Goal: Navigation & Orientation: Find specific page/section

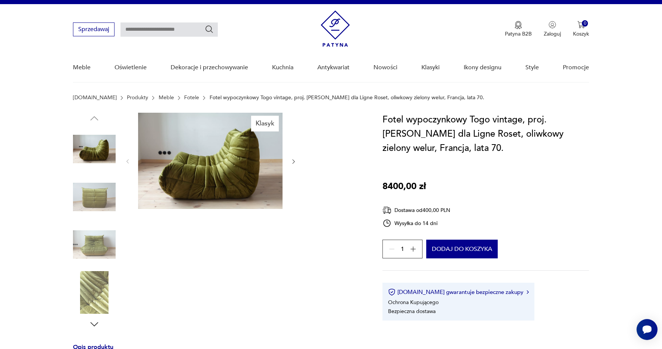
scroll to position [12, 0]
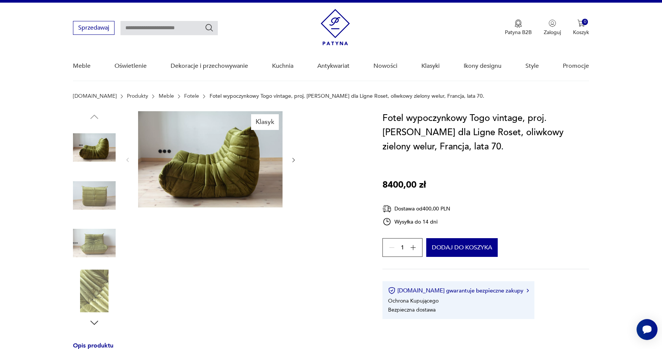
click at [107, 200] on img at bounding box center [94, 195] width 43 height 43
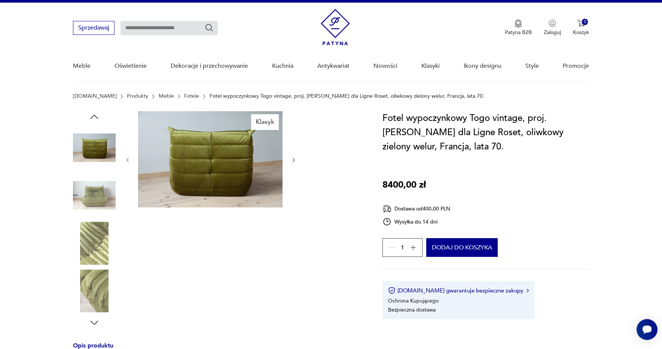
click at [100, 225] on img at bounding box center [94, 243] width 43 height 43
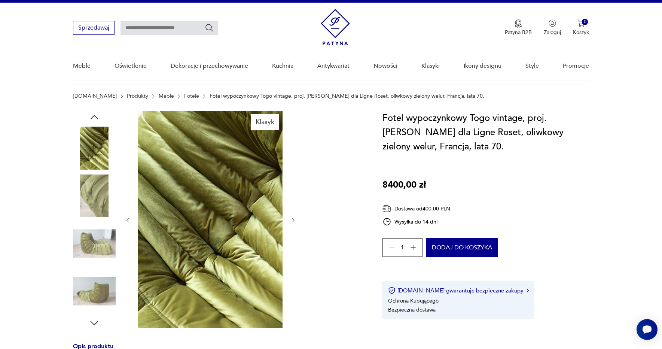
click at [92, 244] on img at bounding box center [94, 243] width 43 height 43
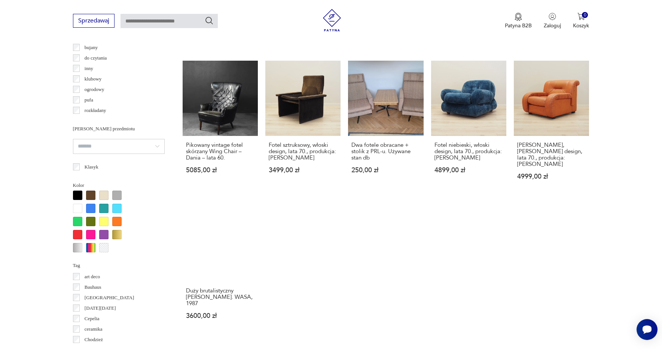
scroll to position [644, 0]
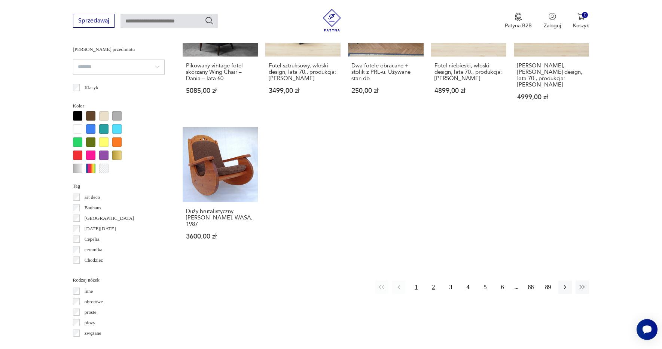
click at [433, 280] on button "2" at bounding box center [433, 286] width 13 height 13
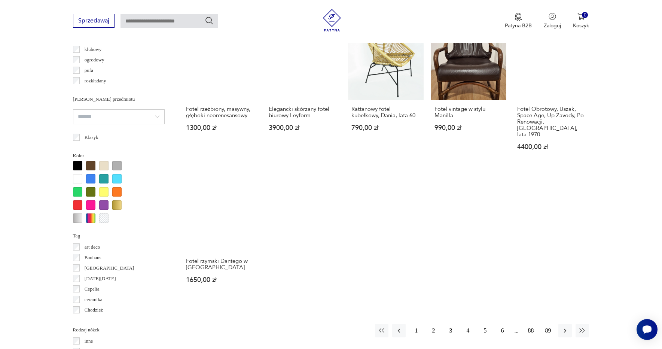
scroll to position [638, 0]
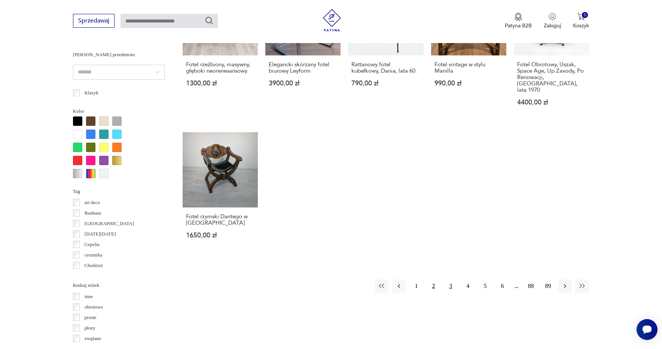
click at [451, 279] on button "3" at bounding box center [450, 285] width 13 height 13
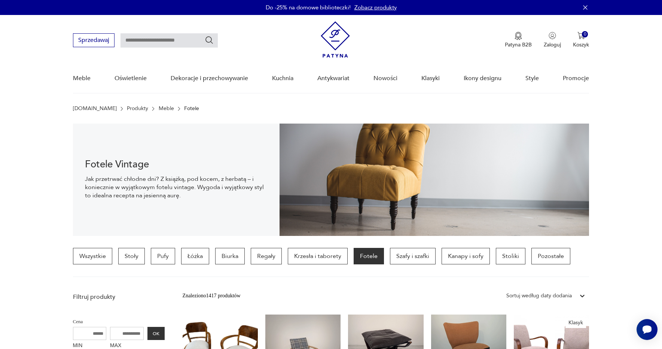
click at [159, 108] on link "Meble" at bounding box center [166, 109] width 15 height 6
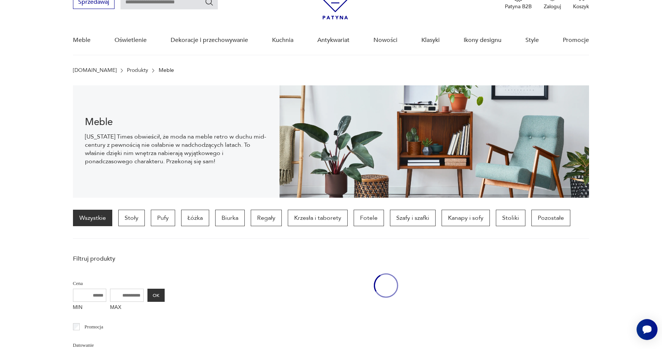
scroll to position [52, 0]
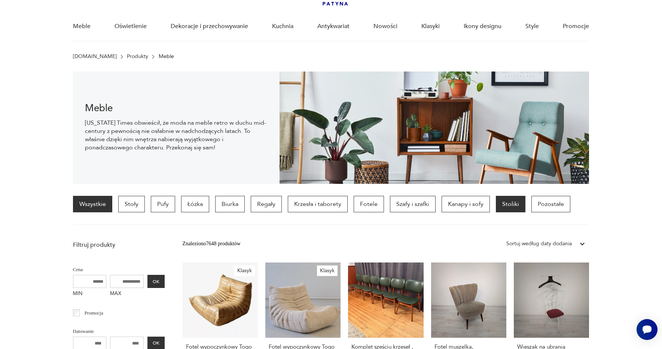
click at [506, 205] on p "Stoliki" at bounding box center [511, 204] width 30 height 16
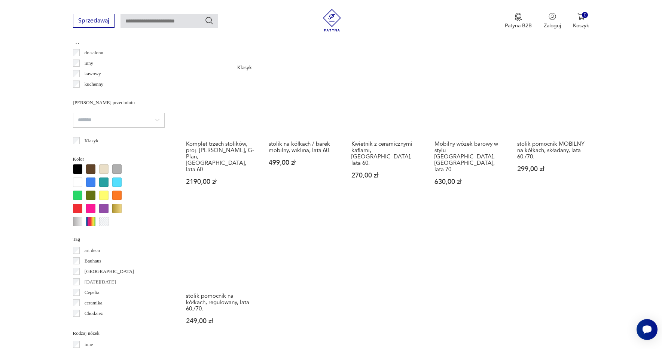
scroll to position [592, 0]
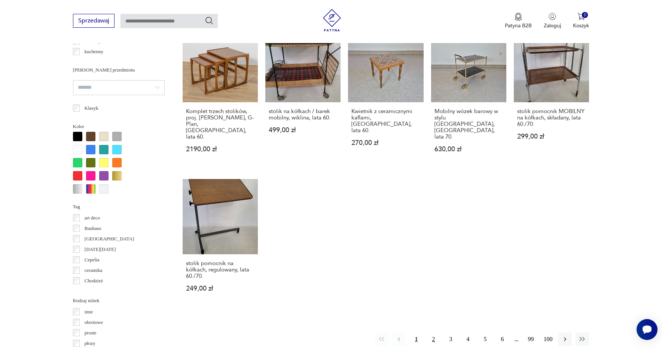
click at [432, 332] on button "2" at bounding box center [433, 338] width 13 height 13
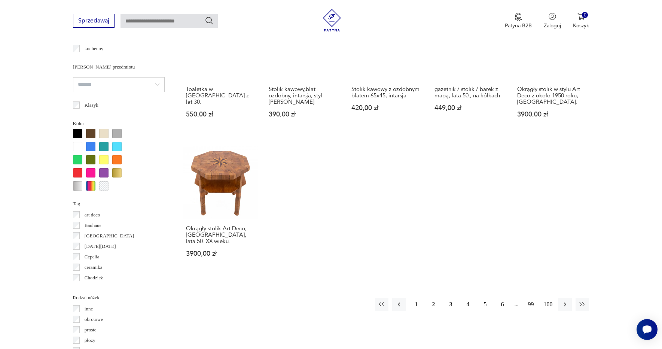
scroll to position [604, 0]
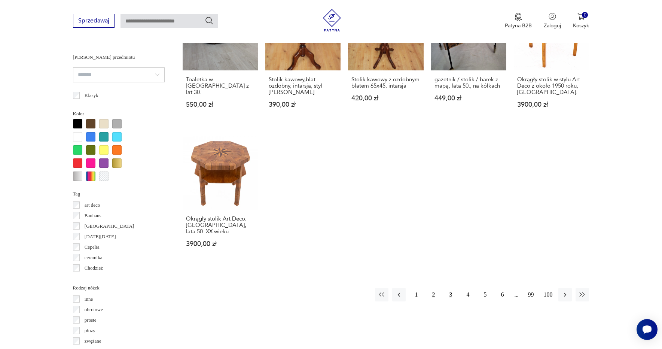
click at [451, 288] on button "3" at bounding box center [450, 294] width 13 height 13
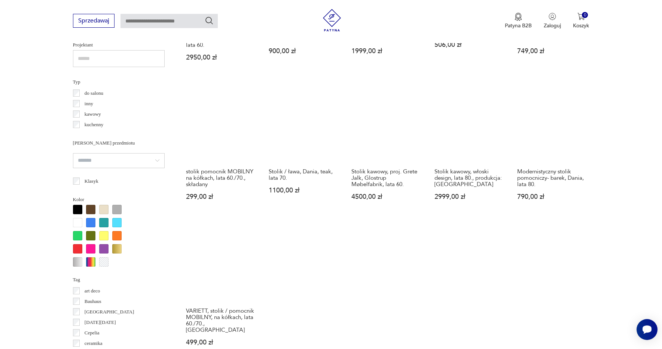
scroll to position [530, 0]
